Goal: Transaction & Acquisition: Subscribe to service/newsletter

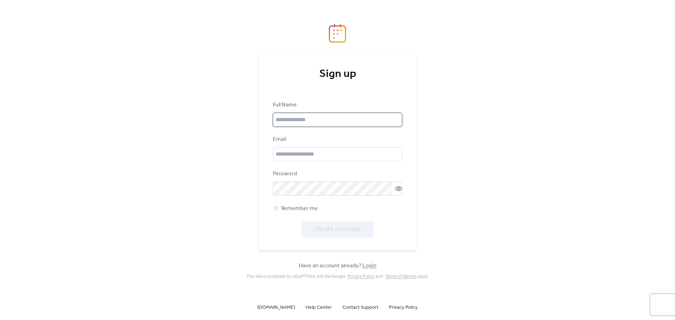
click at [319, 116] on input "text" at bounding box center [337, 120] width 129 height 14
type input "**********"
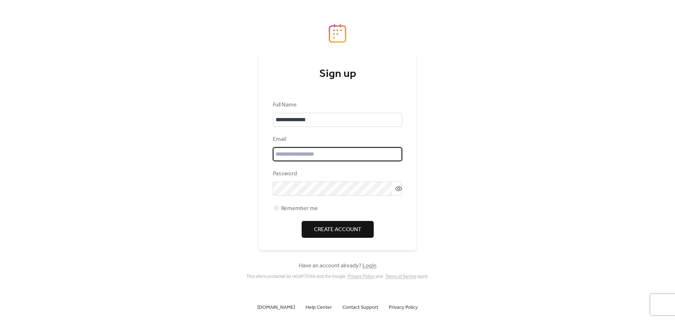
click at [326, 155] on input "email" at bounding box center [337, 154] width 129 height 14
type input "**********"
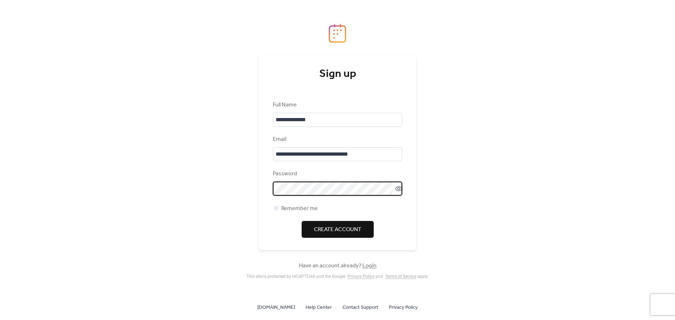
click at [396, 193] on label at bounding box center [337, 189] width 129 height 14
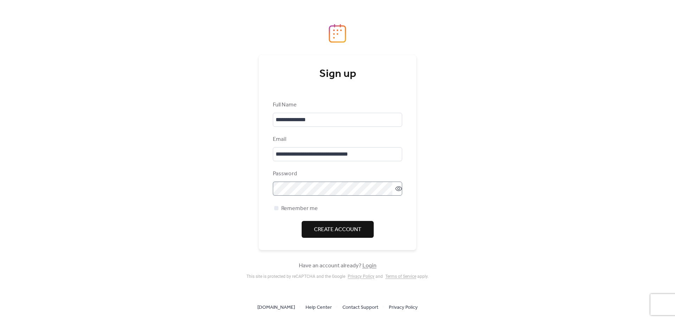
click at [396, 192] on icon at bounding box center [398, 188] width 7 height 7
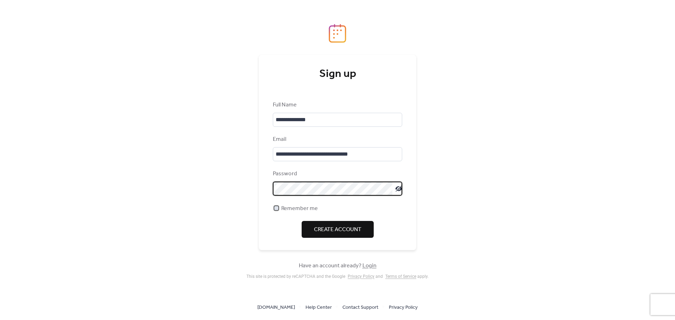
click at [277, 209] on div at bounding box center [276, 208] width 4 height 4
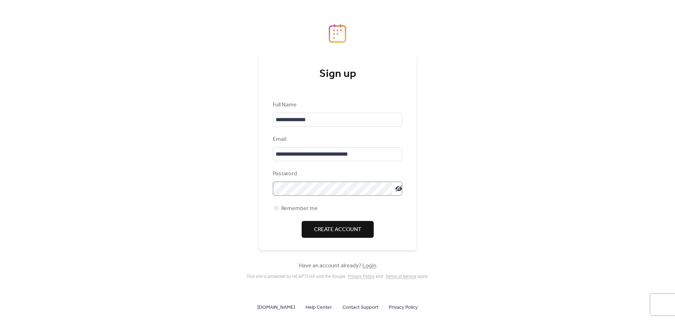
click at [321, 231] on span "Create Account" at bounding box center [337, 230] width 47 height 8
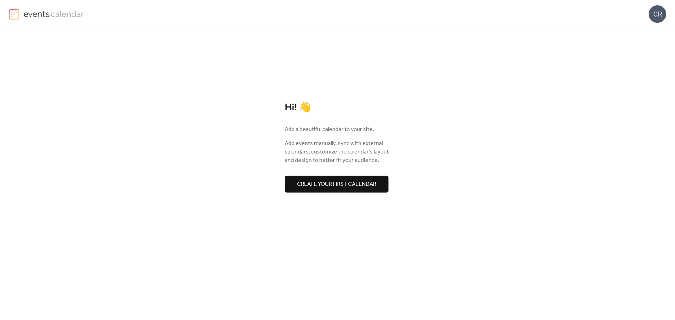
click at [338, 186] on span "Create your first calendar" at bounding box center [336, 184] width 79 height 8
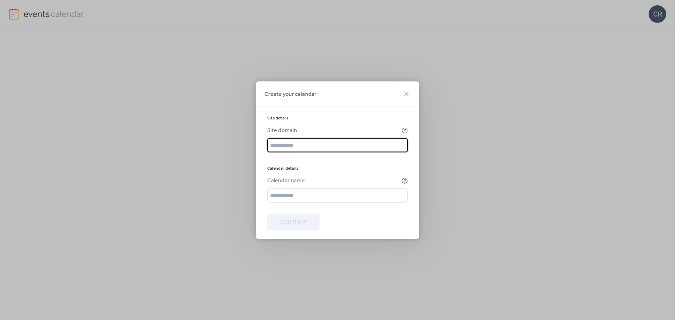
click at [315, 147] on input "text" at bounding box center [337, 145] width 141 height 14
type input "**********"
click at [312, 159] on div at bounding box center [337, 158] width 141 height 3
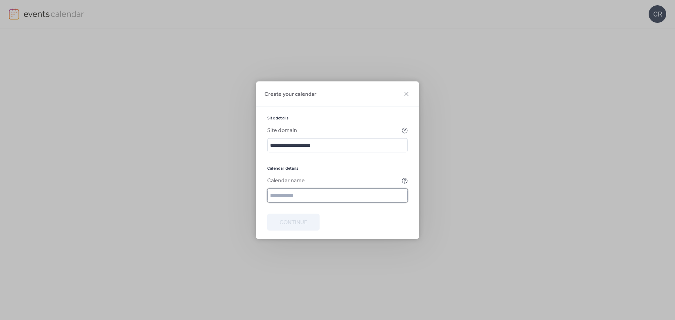
click at [293, 194] on input "text" at bounding box center [337, 195] width 141 height 14
click at [310, 181] on div "Calendar name" at bounding box center [333, 180] width 133 height 8
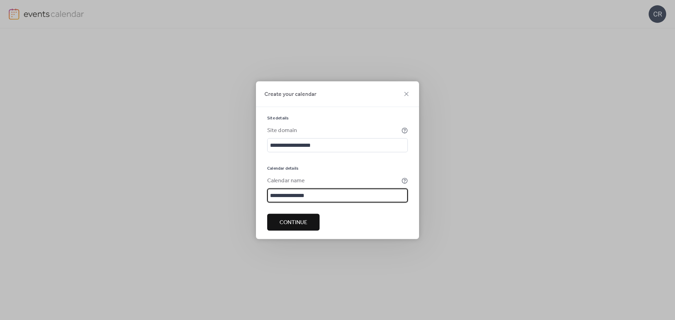
click at [314, 196] on input "**********" at bounding box center [337, 195] width 141 height 14
type input "**********"
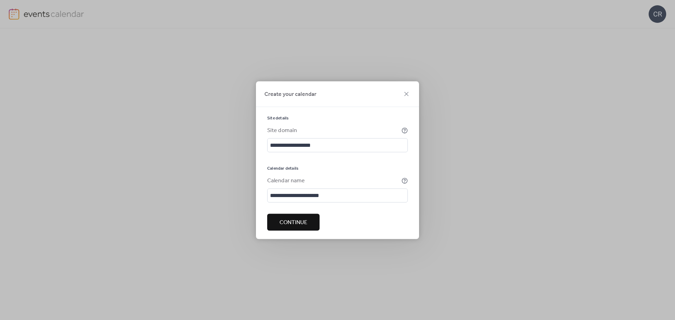
click at [295, 219] on span "Continue" at bounding box center [293, 222] width 28 height 8
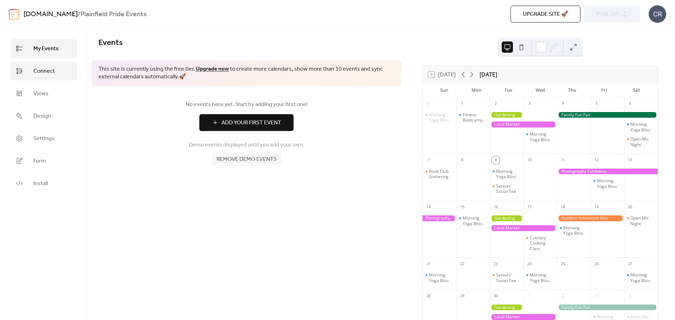
click at [46, 69] on span "Connect" at bounding box center [43, 71] width 21 height 8
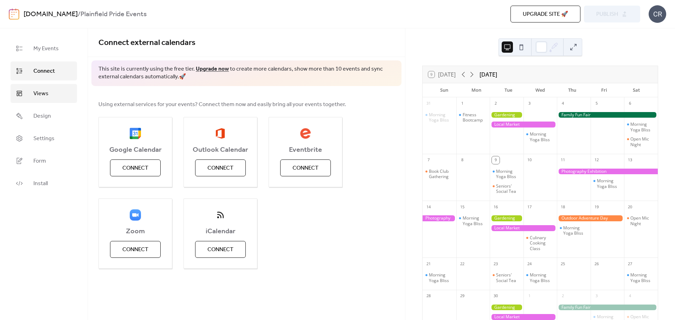
click at [43, 97] on span "Views" at bounding box center [40, 94] width 15 height 8
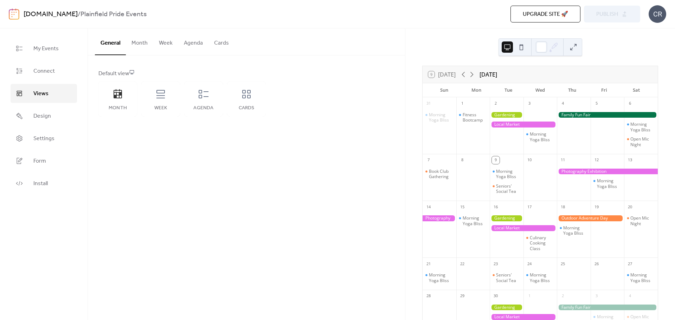
click at [138, 39] on button "Month" at bounding box center [139, 41] width 27 height 26
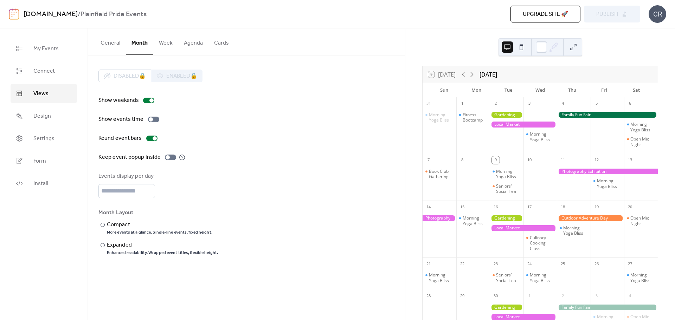
click at [165, 40] on button "Week" at bounding box center [165, 41] width 25 height 26
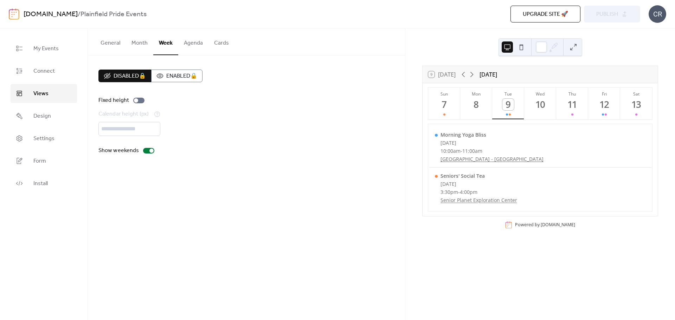
click at [187, 41] on button "Agenda" at bounding box center [193, 41] width 30 height 26
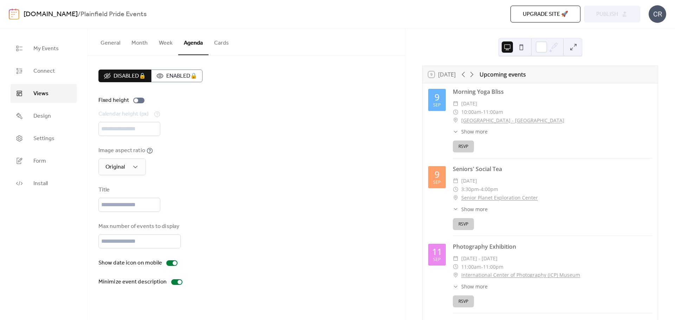
click at [140, 46] on button "Month" at bounding box center [139, 41] width 27 height 26
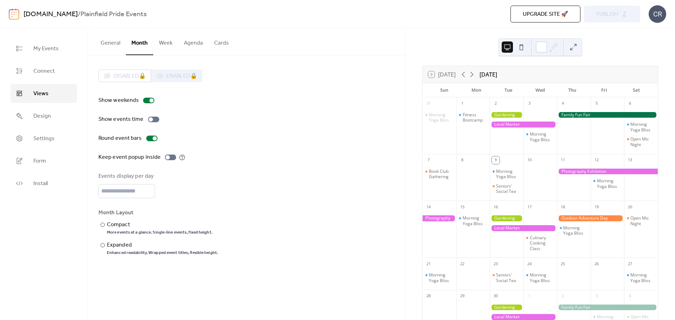
click at [163, 44] on button "Week" at bounding box center [165, 41] width 25 height 26
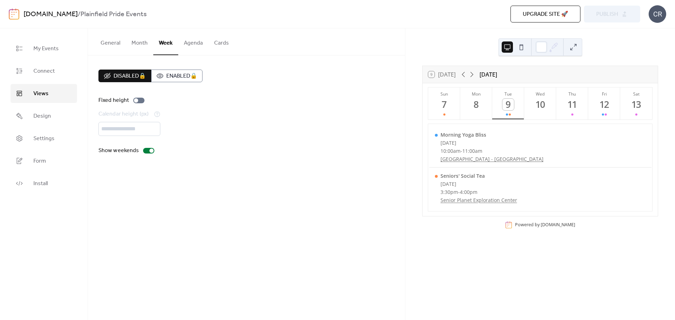
click at [190, 44] on button "Agenda" at bounding box center [193, 41] width 30 height 26
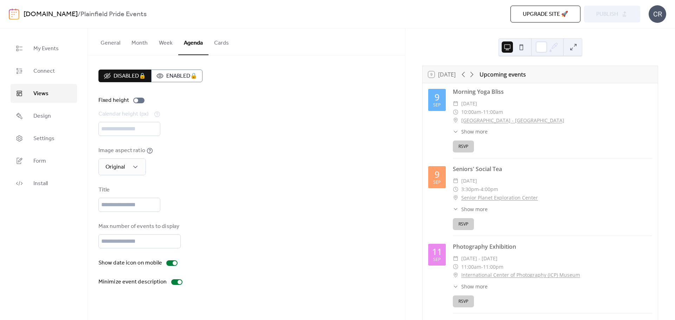
click at [218, 44] on button "Cards" at bounding box center [221, 41] width 26 height 26
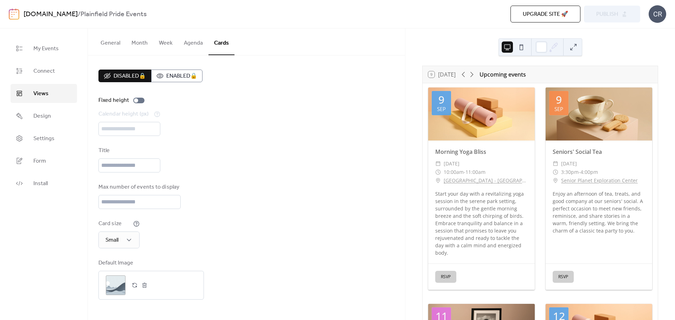
click at [118, 44] on button "General" at bounding box center [110, 41] width 31 height 26
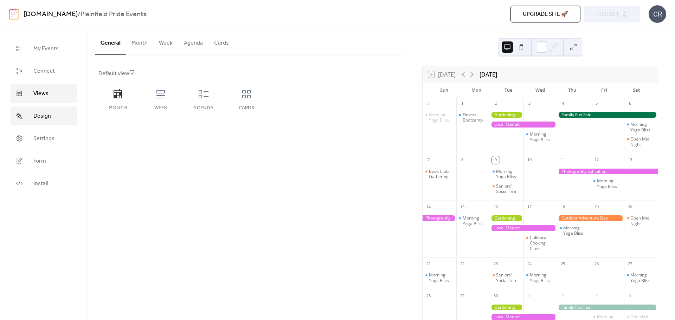
click at [50, 115] on span "Design" at bounding box center [42, 116] width 18 height 8
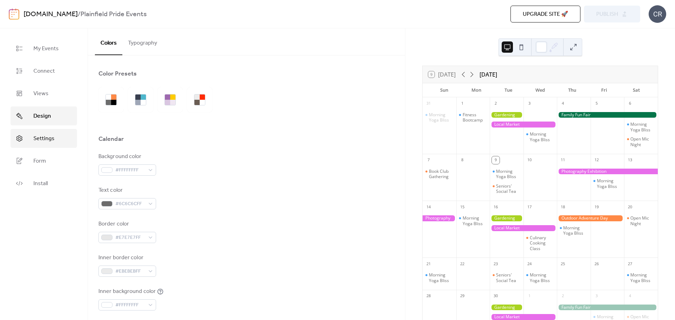
click at [44, 136] on span "Settings" at bounding box center [43, 139] width 21 height 8
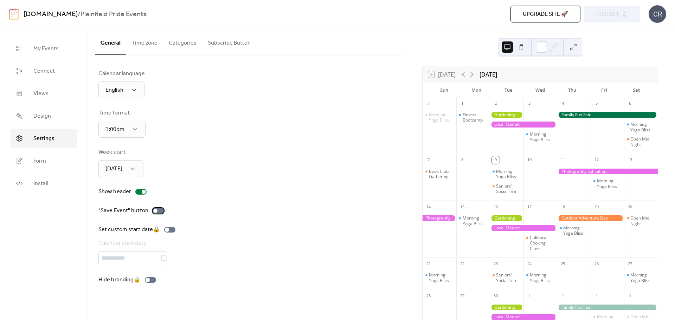
click at [154, 212] on div at bounding box center [155, 211] width 4 height 4
click at [50, 162] on link "Form" at bounding box center [44, 160] width 66 height 19
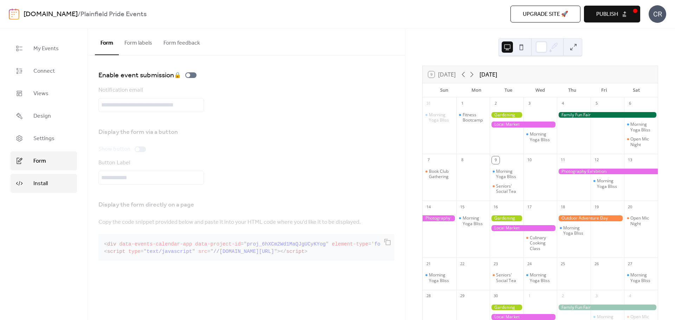
click at [48, 189] on link "Install" at bounding box center [44, 183] width 66 height 19
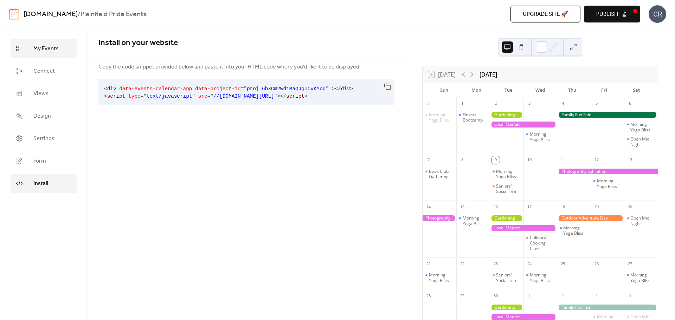
click at [37, 45] on span "My Events" at bounding box center [45, 49] width 25 height 8
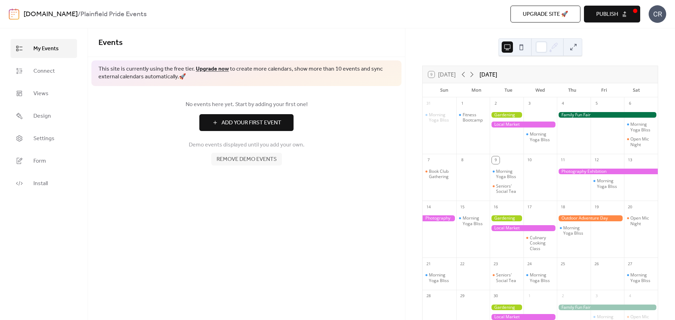
click at [604, 8] on button "Publish" at bounding box center [612, 14] width 56 height 17
click at [253, 121] on span "Add Your First Event" at bounding box center [251, 123] width 60 height 8
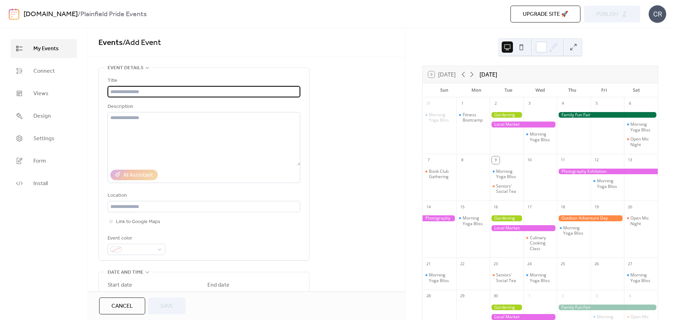
click at [171, 91] on input "text" at bounding box center [204, 91] width 193 height 11
type input "**********"
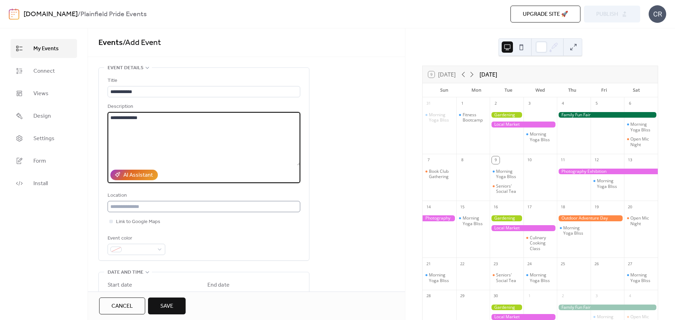
type textarea "**********"
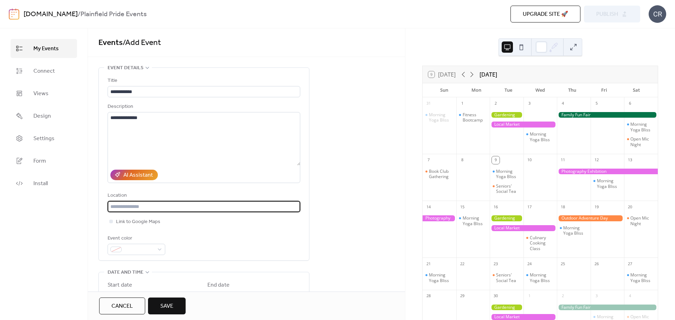
click at [139, 207] on input "text" at bounding box center [204, 206] width 193 height 11
type input "*"
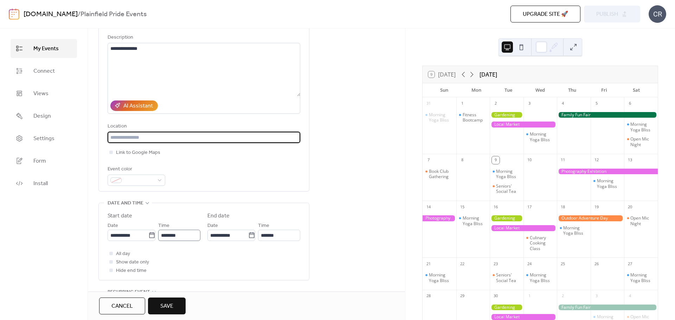
scroll to position [70, 0]
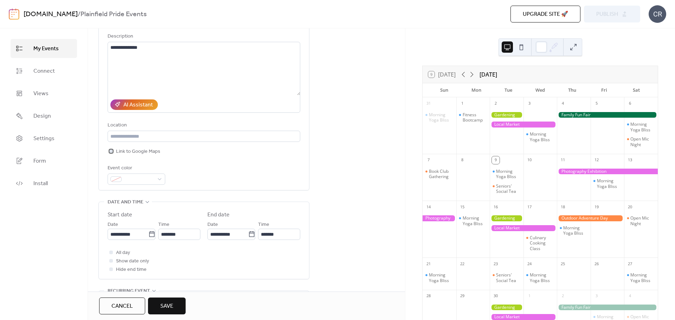
click at [111, 151] on div at bounding box center [111, 151] width 4 height 4
click at [152, 137] on input "text" at bounding box center [204, 136] width 193 height 11
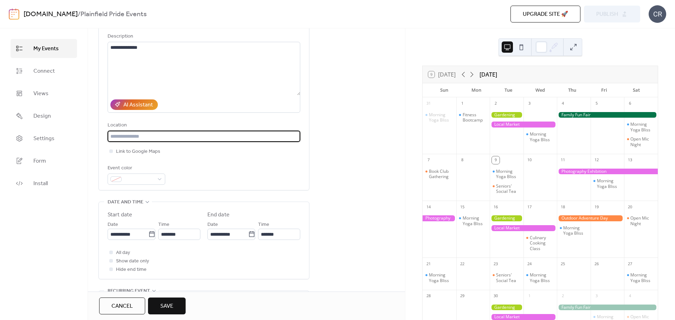
click at [154, 134] on input "text" at bounding box center [204, 136] width 193 height 11
type input "**********"
click at [167, 207] on div "**********" at bounding box center [204, 240] width 193 height 77
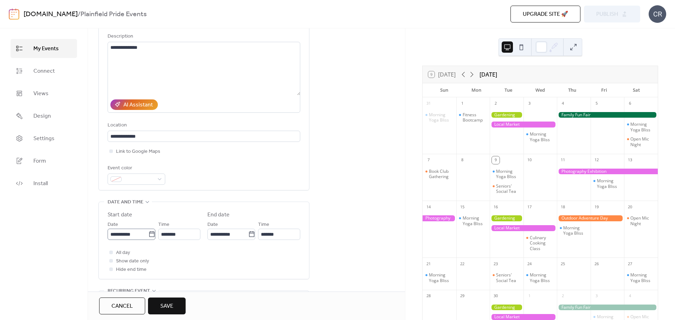
click at [153, 233] on label "**********" at bounding box center [132, 234] width 48 height 11
click at [148, 233] on input "**********" at bounding box center [128, 234] width 41 height 11
click at [128, 170] on td "8" at bounding box center [127, 172] width 11 height 12
type input "**********"
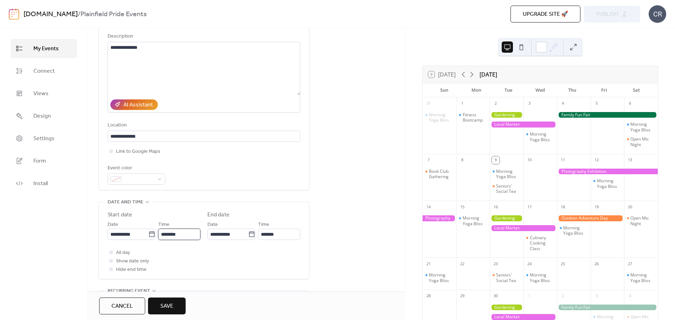
click at [174, 234] on input "********" at bounding box center [179, 234] width 42 height 11
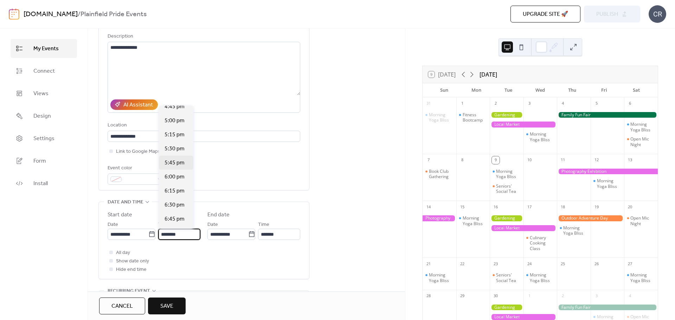
scroll to position [956, 0]
click at [172, 170] on span "6:00 pm" at bounding box center [174, 169] width 20 height 8
type input "*******"
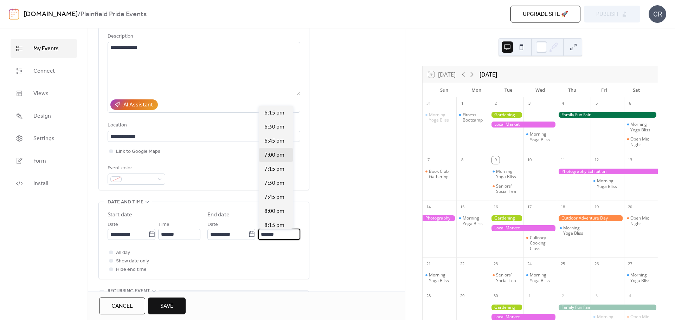
click at [283, 235] on input "*******" at bounding box center [279, 234] width 42 height 11
click at [274, 210] on span "8:00 pm" at bounding box center [274, 211] width 20 height 8
type input "*******"
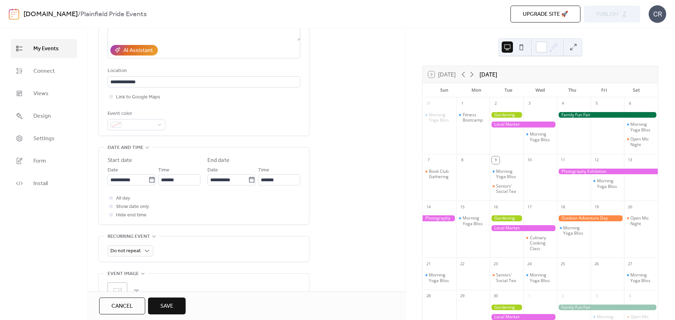
scroll to position [141, 0]
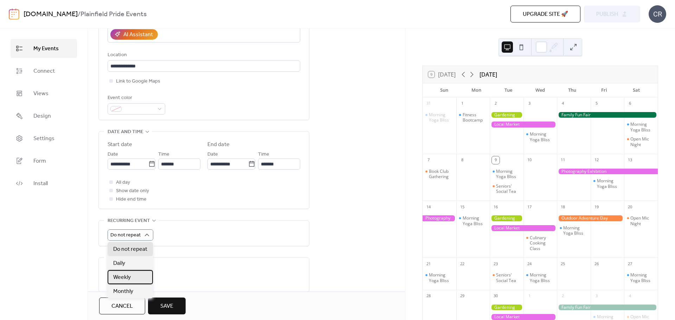
click at [128, 277] on span "Weekly" at bounding box center [122, 277] width 18 height 8
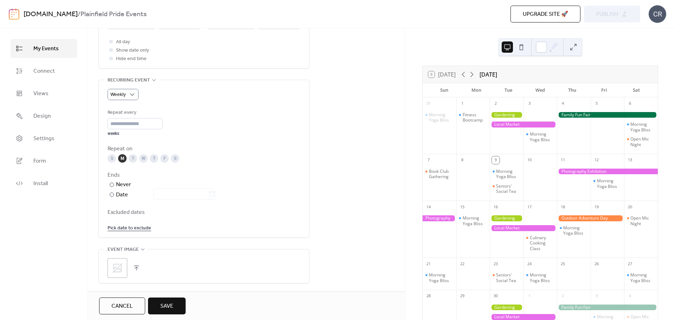
scroll to position [316, 0]
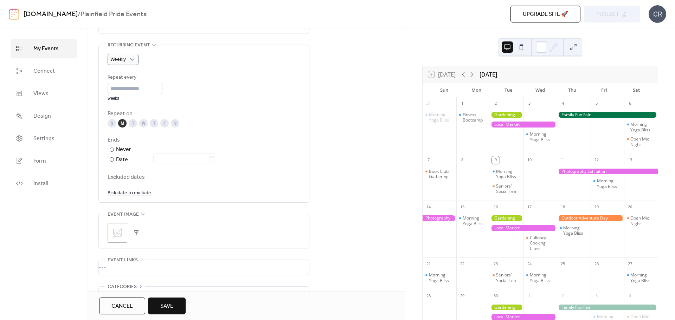
click at [135, 233] on button "button" at bounding box center [136, 233] width 10 height 10
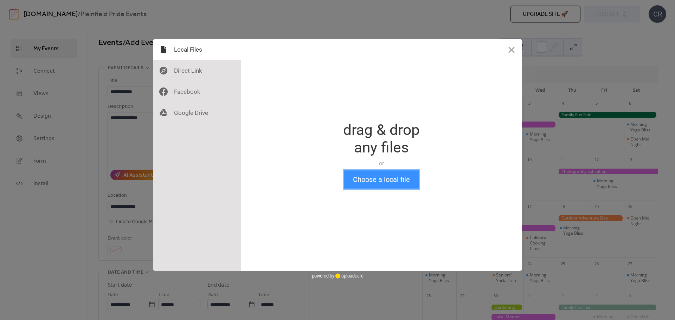
click at [385, 181] on button "Choose a local file" at bounding box center [381, 179] width 75 height 18
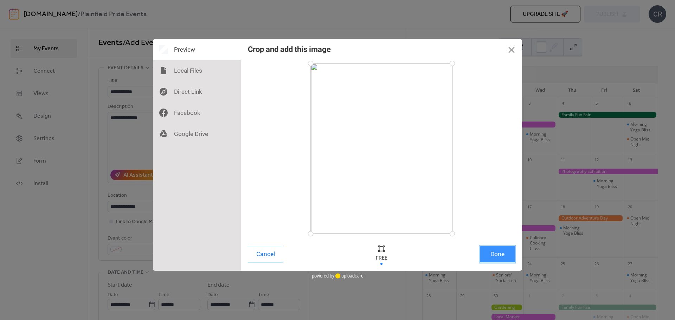
click at [500, 253] on button "Done" at bounding box center [497, 254] width 35 height 17
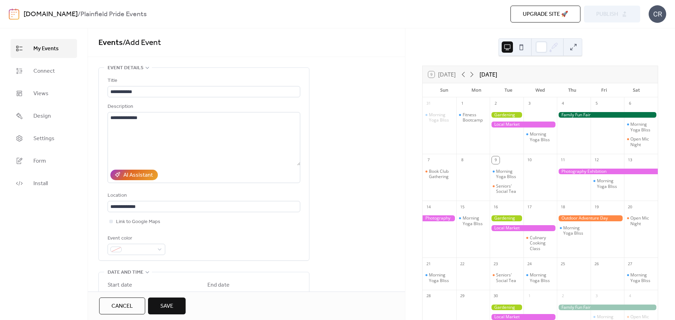
scroll to position [362, 0]
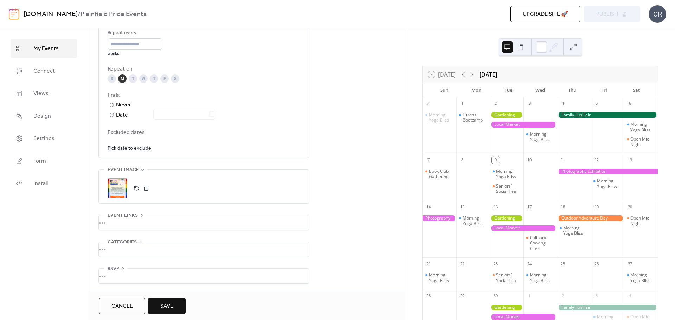
click at [147, 221] on div "•••" at bounding box center [204, 222] width 210 height 15
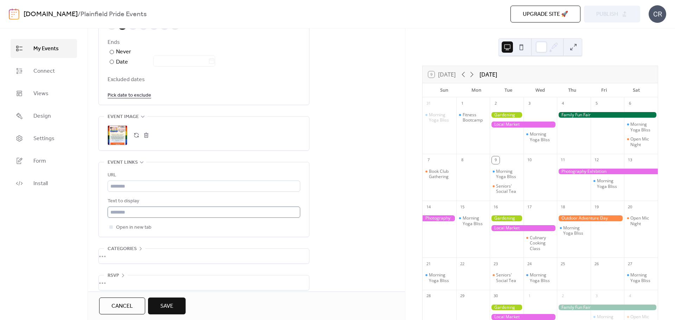
scroll to position [422, 0]
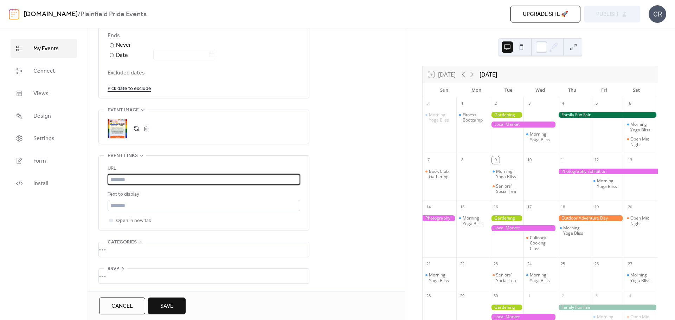
click at [147, 180] on input "text" at bounding box center [204, 179] width 193 height 11
click at [122, 248] on div "•••" at bounding box center [204, 249] width 210 height 15
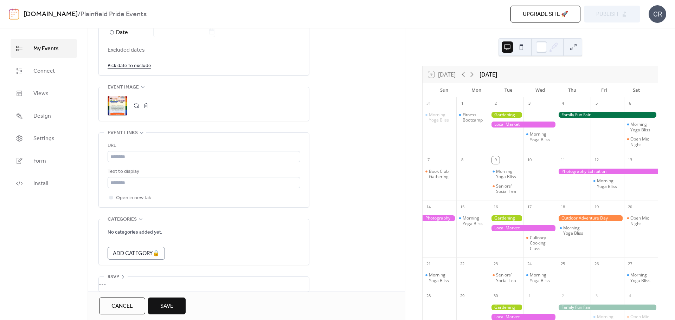
scroll to position [453, 0]
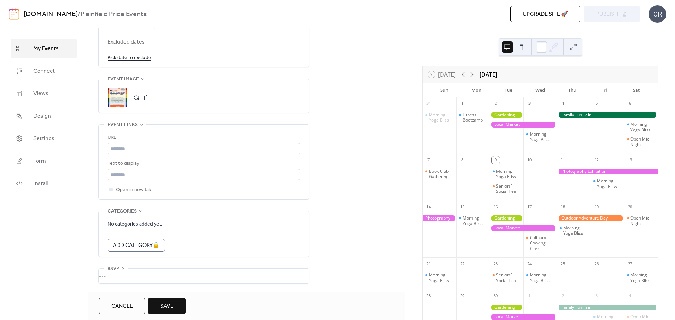
click at [115, 274] on div "•••" at bounding box center [204, 276] width 210 height 15
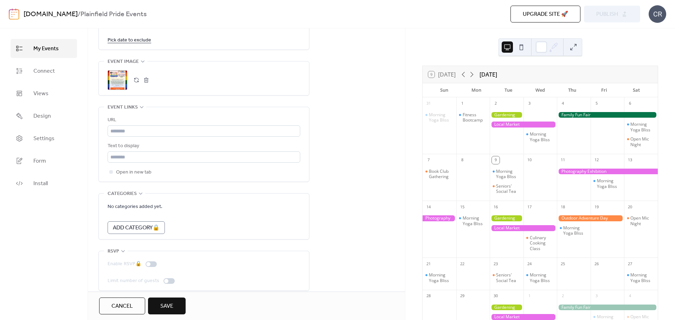
scroll to position [478, 0]
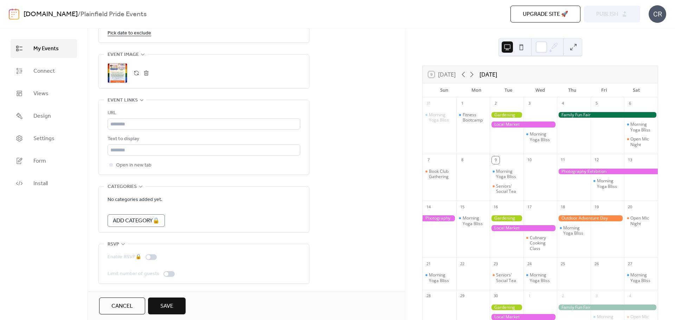
click at [172, 309] on span "Save" at bounding box center [166, 306] width 13 height 8
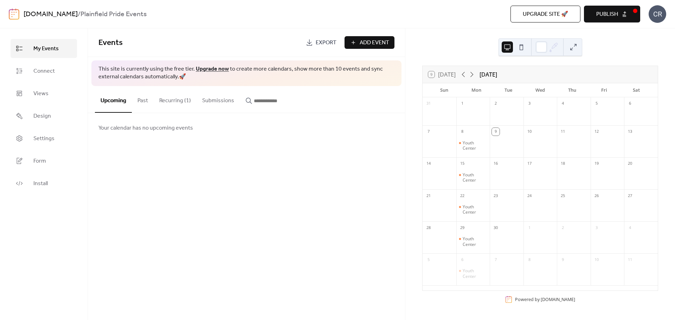
click at [162, 100] on button "Recurring (1)" at bounding box center [175, 99] width 43 height 26
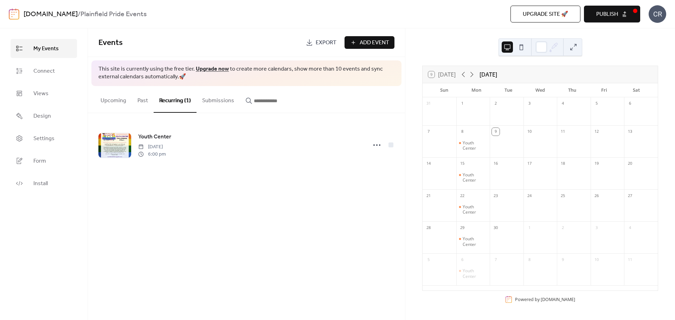
click at [213, 103] on button "Submissions" at bounding box center [217, 99] width 43 height 26
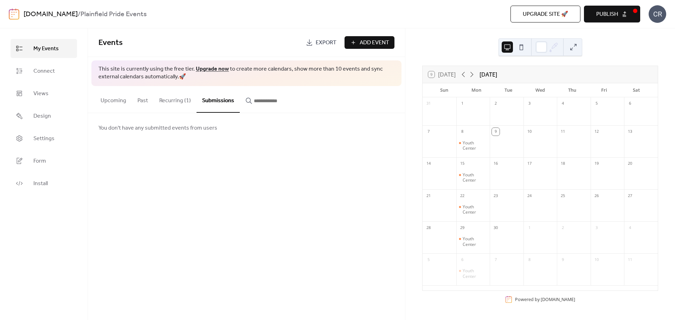
click at [133, 103] on button "Past" at bounding box center [143, 99] width 22 height 26
click at [106, 103] on button "Upcoming" at bounding box center [113, 99] width 37 height 26
click at [33, 73] on span "Connect" at bounding box center [43, 71] width 21 height 8
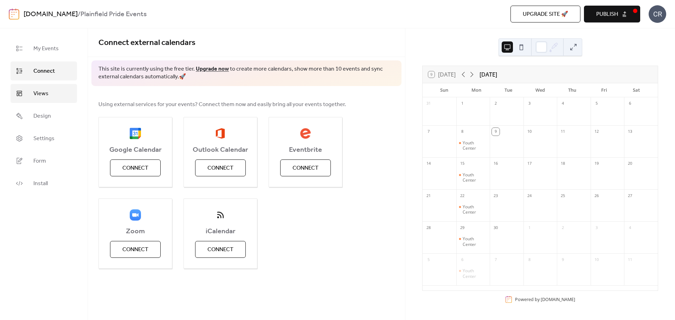
click at [45, 91] on span "Views" at bounding box center [40, 94] width 15 height 8
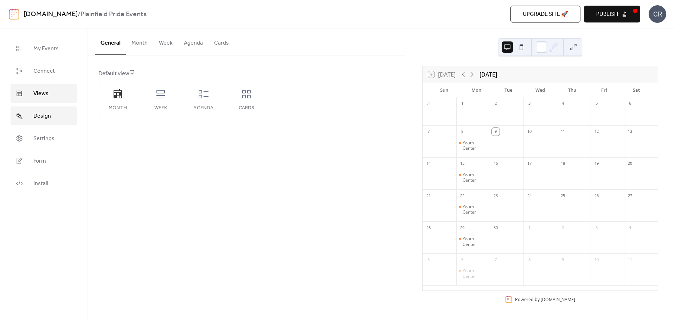
click at [46, 116] on span "Design" at bounding box center [42, 116] width 18 height 8
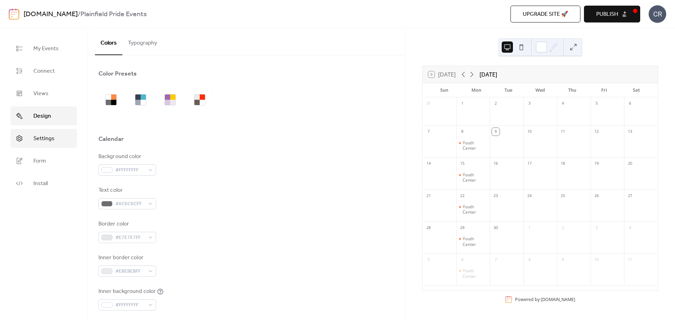
click at [46, 136] on span "Settings" at bounding box center [43, 139] width 21 height 8
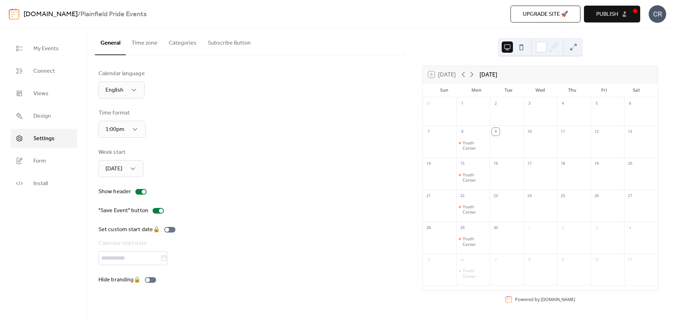
click at [145, 46] on button "Time zone" at bounding box center [144, 41] width 37 height 26
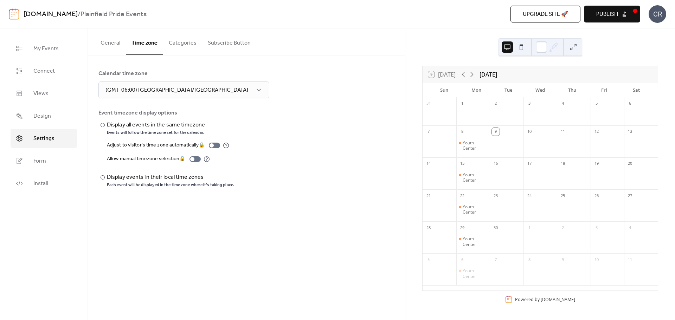
click at [184, 38] on button "Categories" at bounding box center [182, 41] width 39 height 26
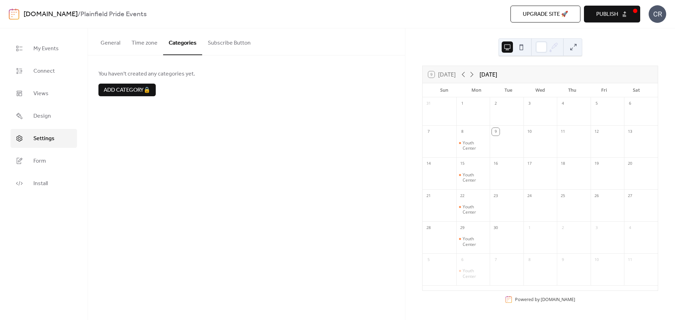
click at [222, 42] on button "Subscribe Button" at bounding box center [229, 41] width 54 height 26
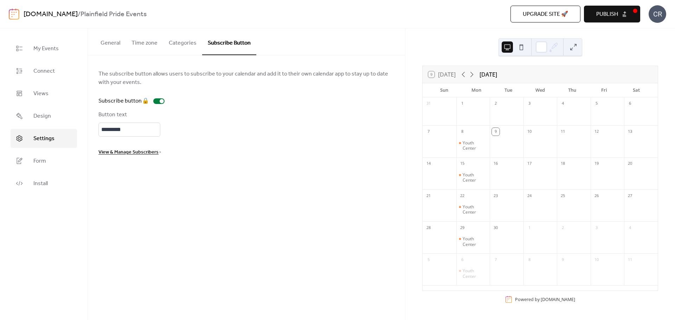
click at [183, 45] on button "Categories" at bounding box center [182, 41] width 39 height 26
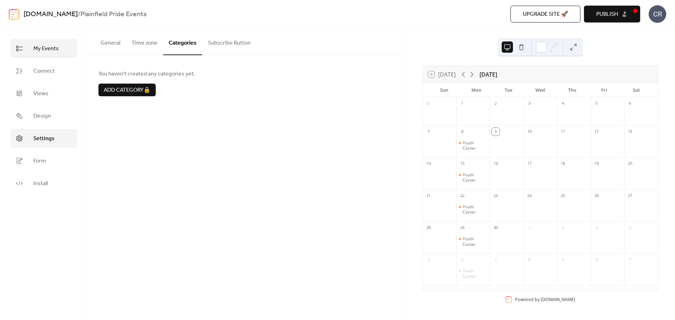
click at [43, 46] on span "My Events" at bounding box center [45, 49] width 25 height 8
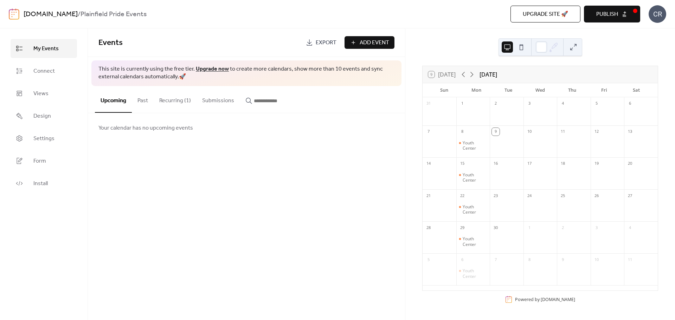
click at [168, 98] on button "Recurring (1)" at bounding box center [175, 99] width 43 height 26
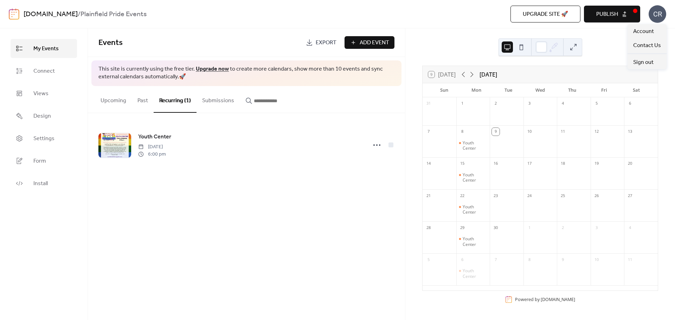
click at [659, 16] on div "CR" at bounding box center [657, 14] width 18 height 18
click at [645, 31] on span "Account" at bounding box center [643, 31] width 21 height 8
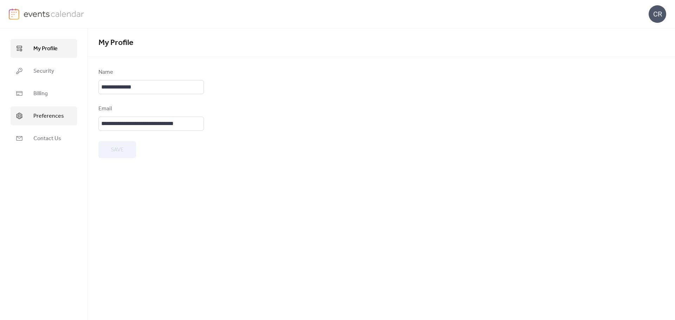
click at [43, 116] on span "Preferences" at bounding box center [48, 116] width 31 height 8
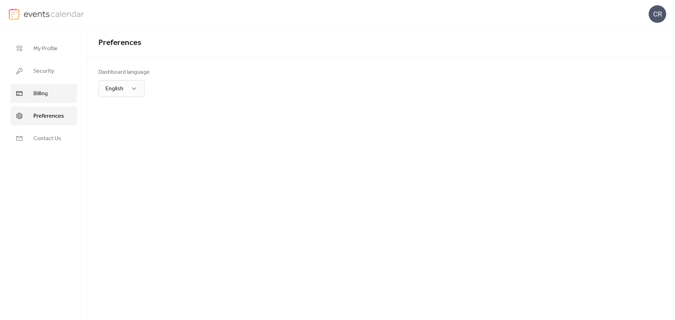
click at [30, 95] on link "Billing" at bounding box center [44, 93] width 66 height 19
click at [50, 71] on span "Security" at bounding box center [43, 71] width 21 height 8
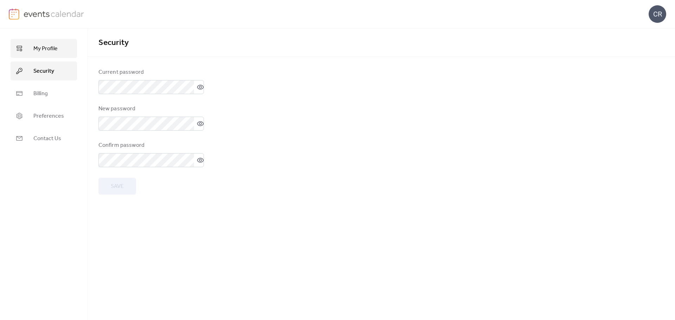
click at [45, 46] on span "My Profile" at bounding box center [45, 49] width 24 height 8
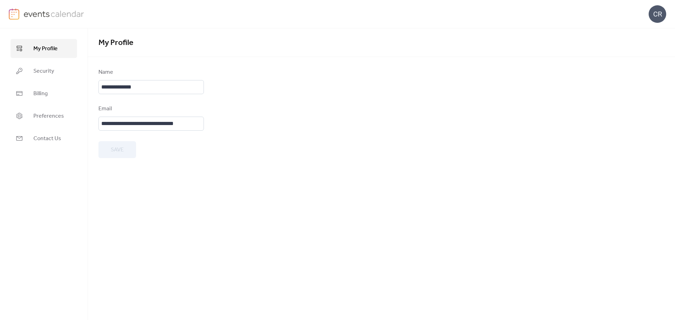
click at [37, 13] on img at bounding box center [54, 13] width 61 height 11
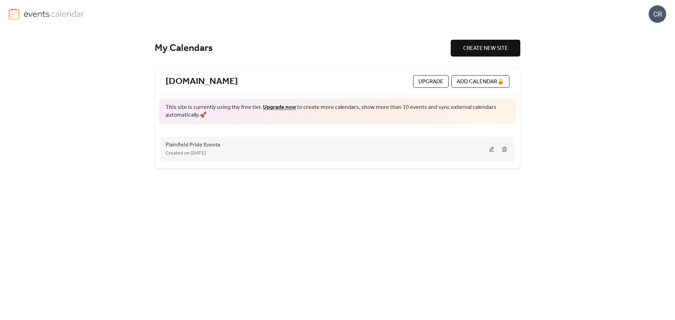
click at [239, 152] on div "Created on [DATE]" at bounding box center [326, 153] width 321 height 8
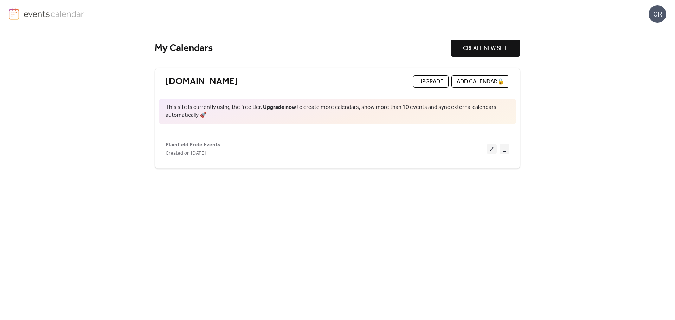
click at [286, 110] on link "Upgrade now" at bounding box center [279, 107] width 33 height 11
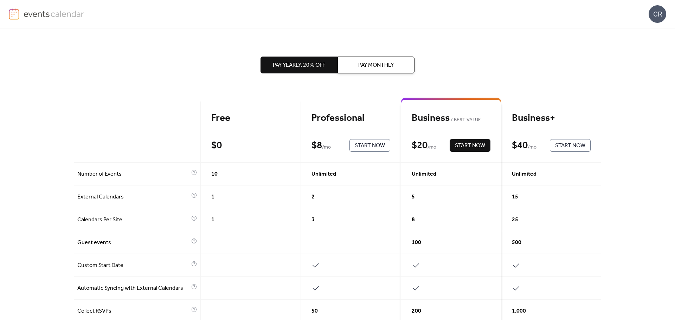
click at [377, 61] on span "Pay Monthly" at bounding box center [375, 65] width 35 height 8
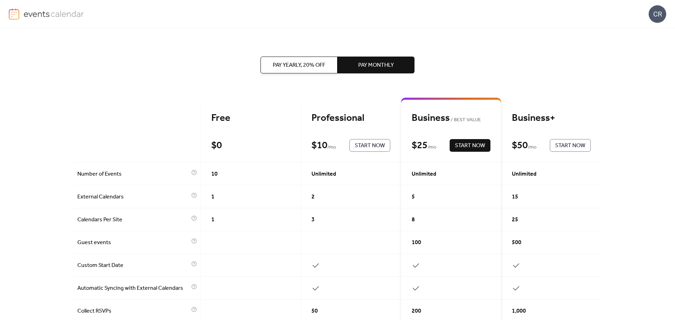
click at [366, 143] on span "Start Now" at bounding box center [370, 146] width 30 height 8
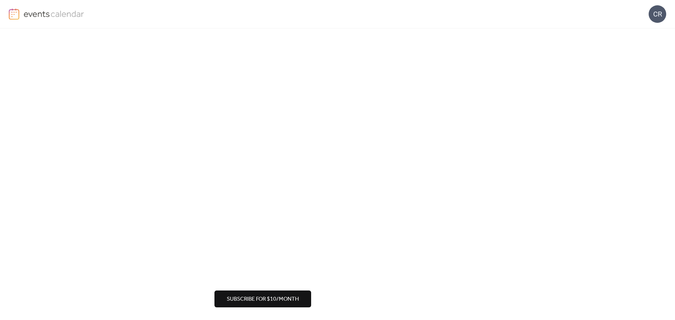
scroll to position [77, 0]
click at [269, 302] on span "Subscribe for $10/month" at bounding box center [263, 298] width 72 height 8
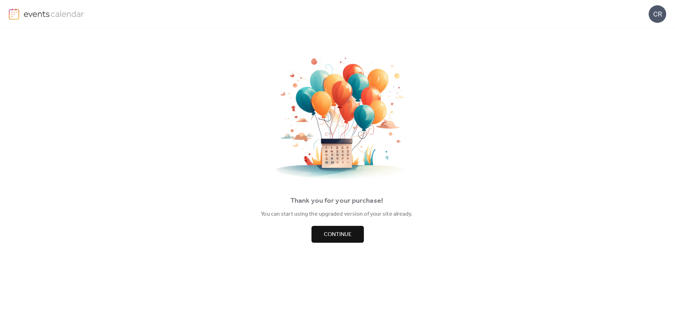
click at [333, 232] on span "Continue" at bounding box center [338, 235] width 28 height 8
